Goal: Task Accomplishment & Management: Complete application form

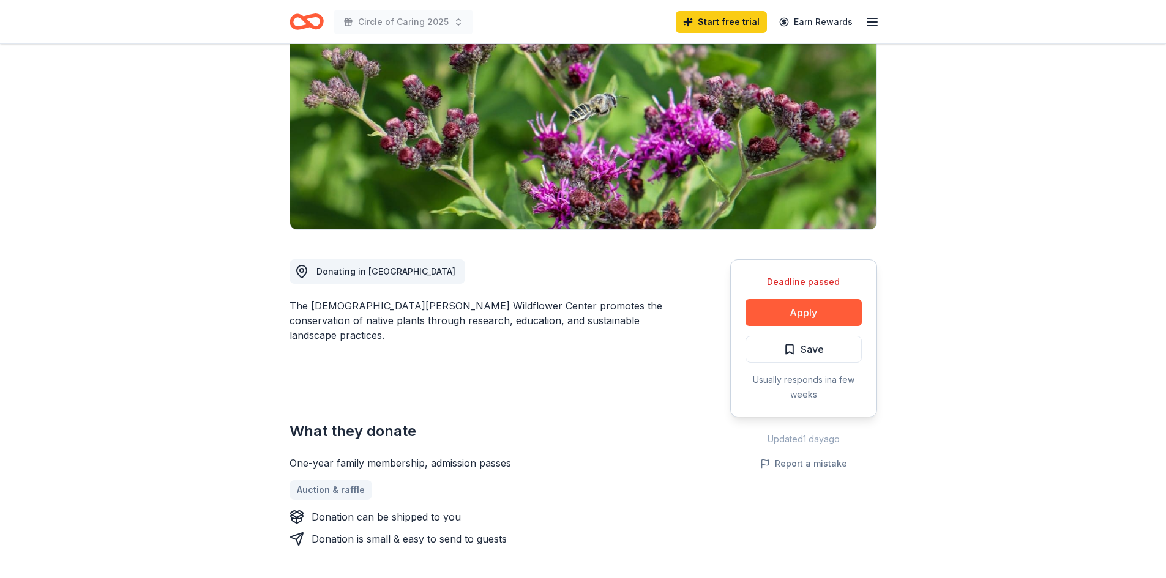
scroll to position [184, 0]
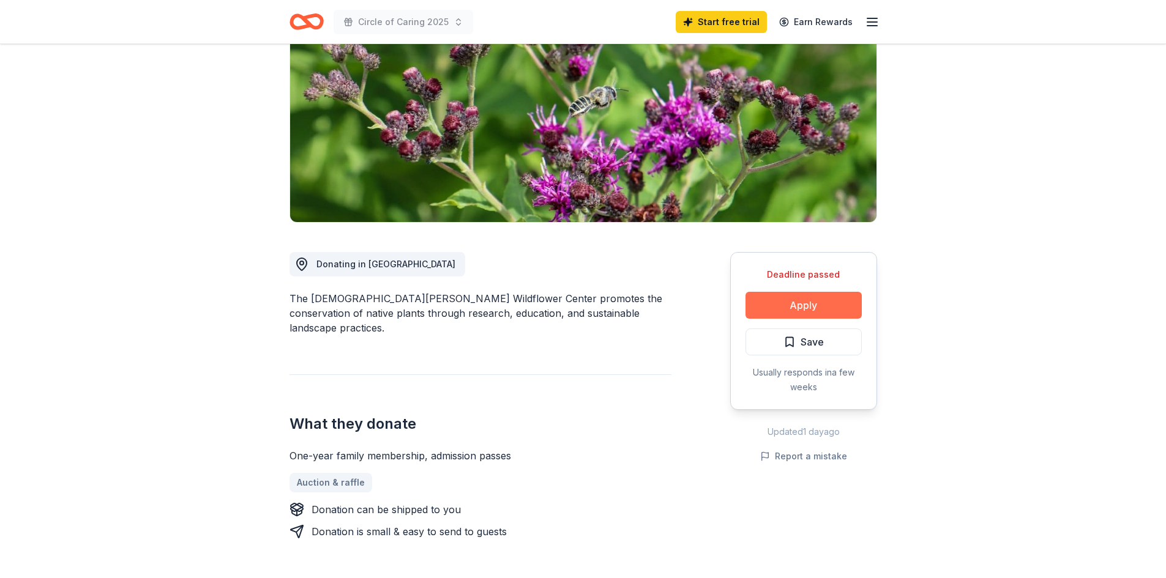
click at [793, 292] on button "Apply" at bounding box center [803, 305] width 116 height 27
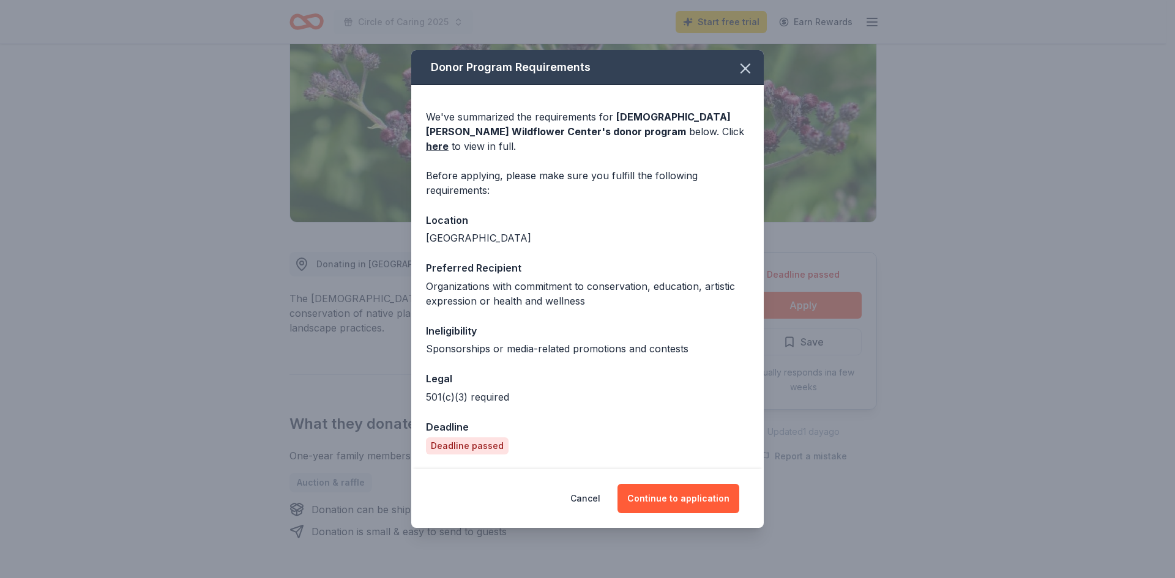
click at [671, 147] on div "We've summarized the requirements for Lady Bird Johnson Wildflower Center 's do…" at bounding box center [587, 277] width 352 height 384
click at [449, 141] on link "here" at bounding box center [437, 146] width 23 height 15
click at [753, 73] on icon "button" at bounding box center [745, 68] width 17 height 17
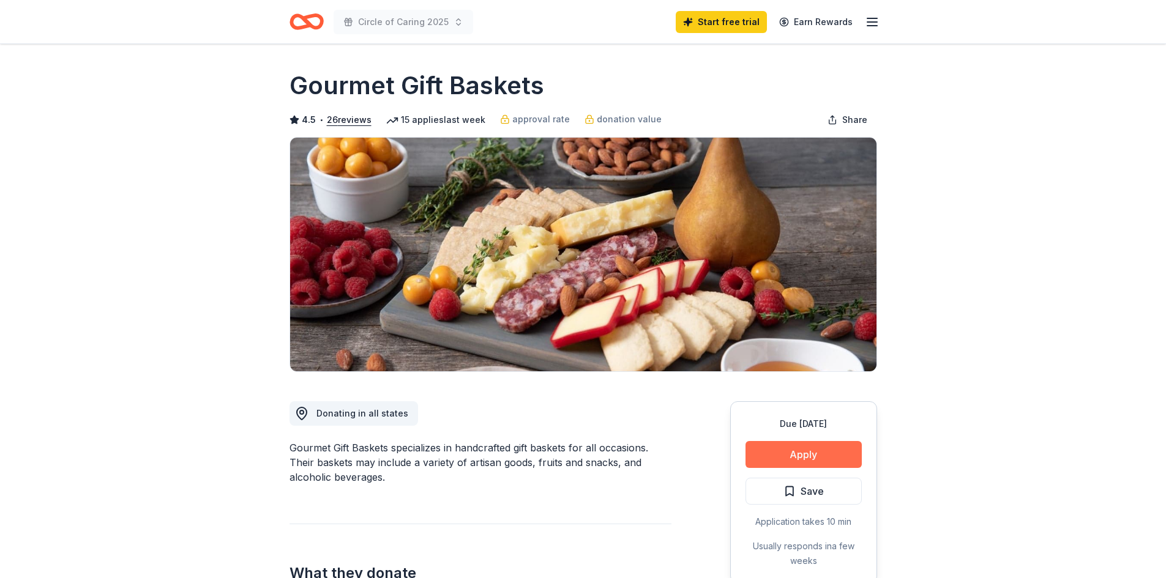
click at [813, 451] on button "Apply" at bounding box center [803, 454] width 116 height 27
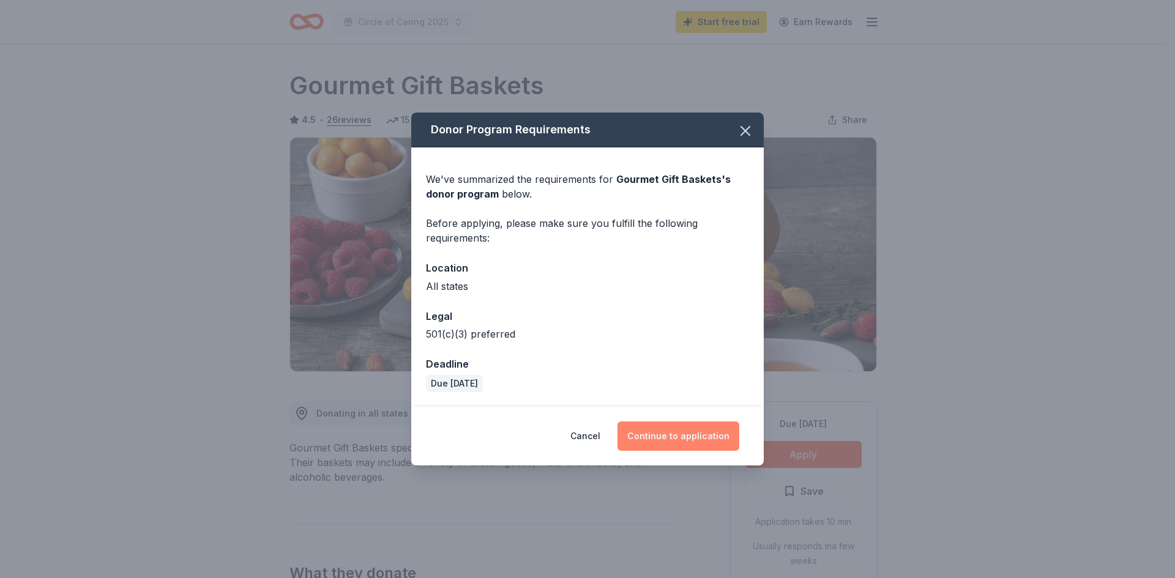
click at [697, 433] on button "Continue to application" at bounding box center [678, 436] width 122 height 29
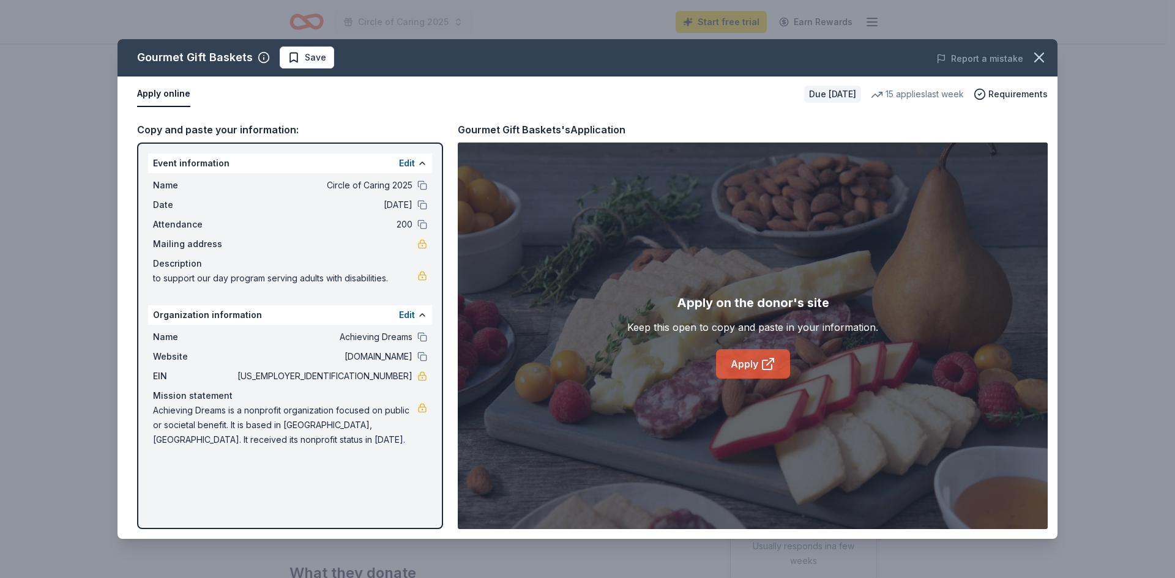
click at [775, 358] on icon at bounding box center [768, 364] width 15 height 15
